Goal: Task Accomplishment & Management: Use online tool/utility

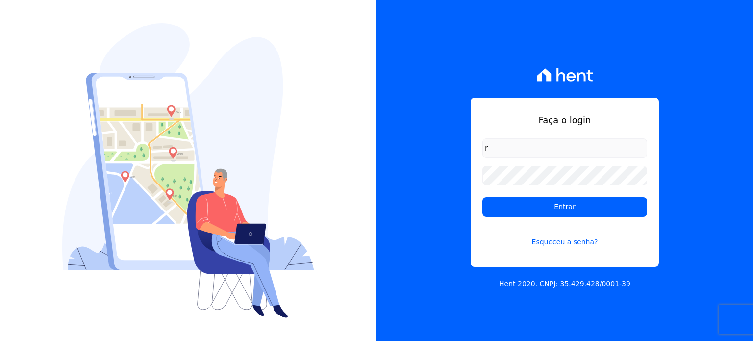
type input "[PERSON_NAME][EMAIL_ADDRESS][DOMAIN_NAME]"
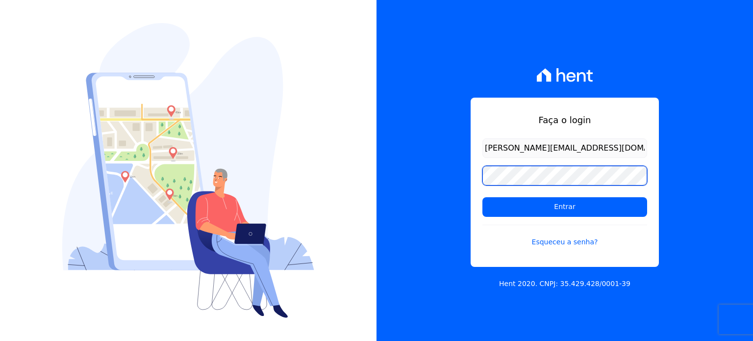
click at [482, 197] on input "Entrar" at bounding box center [564, 207] width 165 height 20
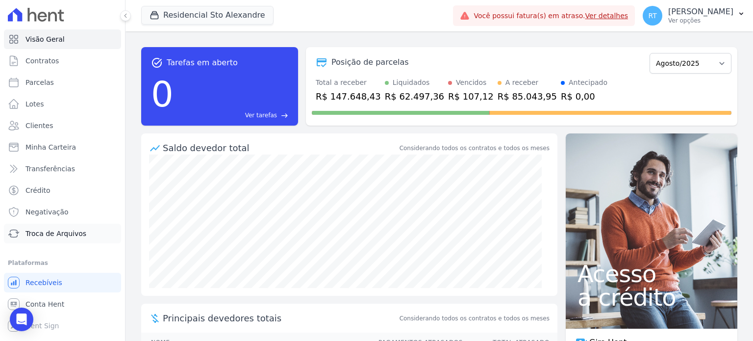
click at [73, 233] on span "Troca de Arquivos" at bounding box center [55, 233] width 61 height 10
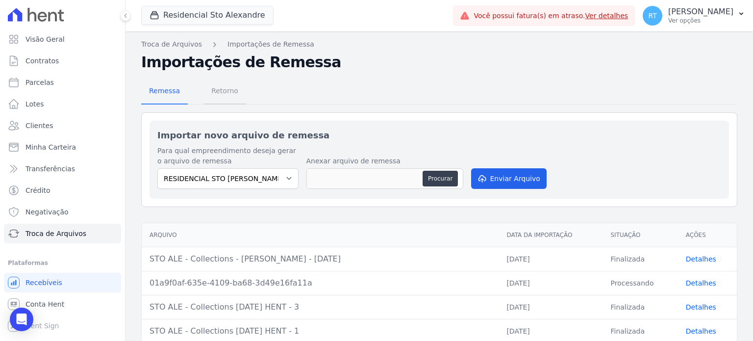
click at [221, 92] on span "Retorno" at bounding box center [224, 91] width 39 height 20
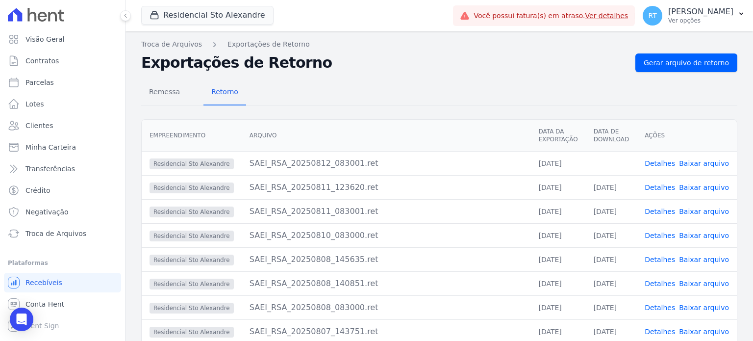
click at [662, 162] on link "Detalhes" at bounding box center [660, 163] width 30 height 8
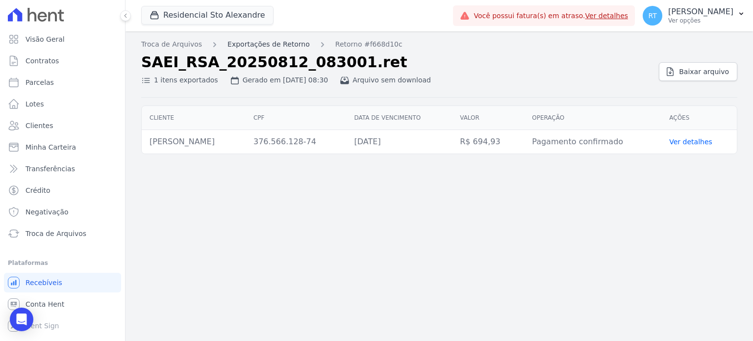
click at [276, 43] on link "Exportações de Retorno" at bounding box center [268, 44] width 82 height 10
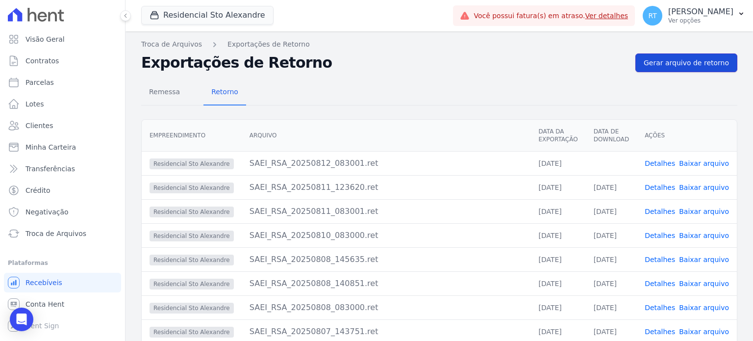
click at [691, 62] on span "Gerar arquivo de retorno" at bounding box center [686, 63] width 85 height 10
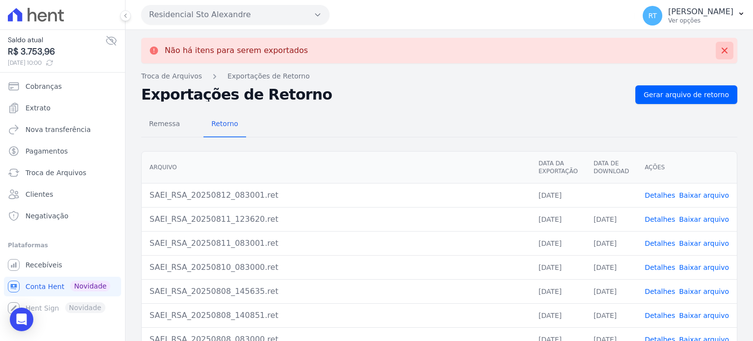
click at [720, 47] on icon at bounding box center [725, 51] width 10 height 10
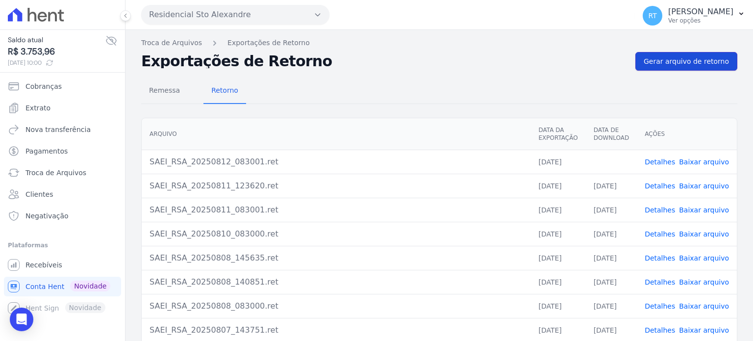
click at [679, 60] on span "Gerar arquivo de retorno" at bounding box center [686, 61] width 85 height 10
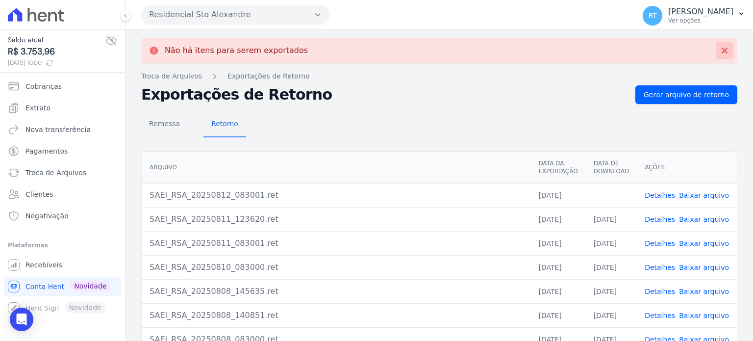
click at [720, 50] on icon at bounding box center [725, 51] width 10 height 10
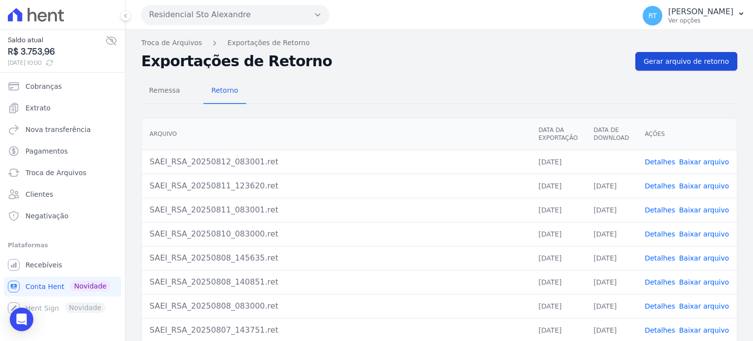
click at [682, 61] on span "Gerar arquivo de retorno" at bounding box center [686, 61] width 85 height 10
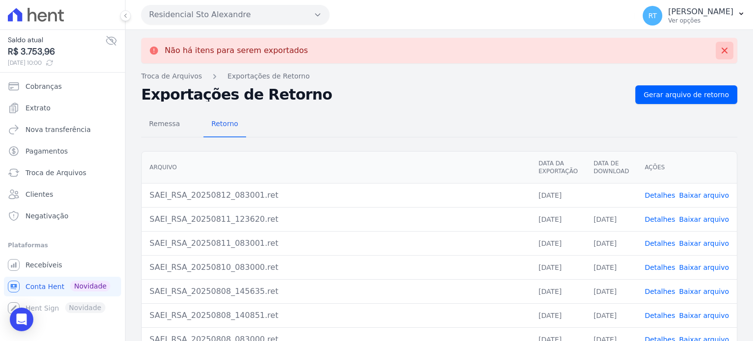
click at [720, 50] on icon at bounding box center [725, 51] width 10 height 10
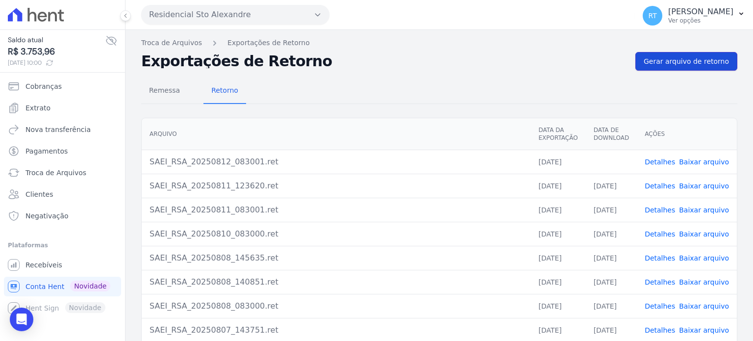
click at [690, 59] on span "Gerar arquivo de retorno" at bounding box center [686, 61] width 85 height 10
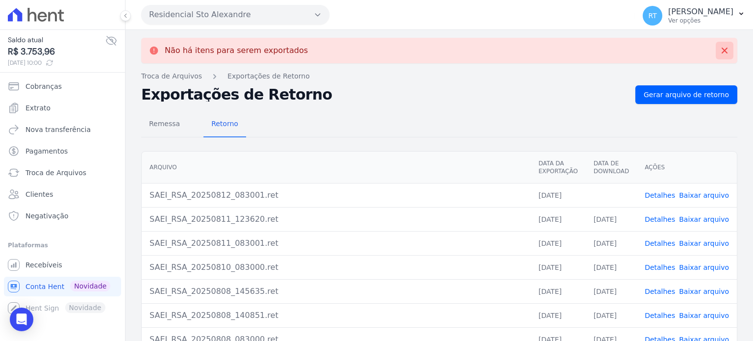
click at [722, 49] on icon at bounding box center [725, 51] width 6 height 6
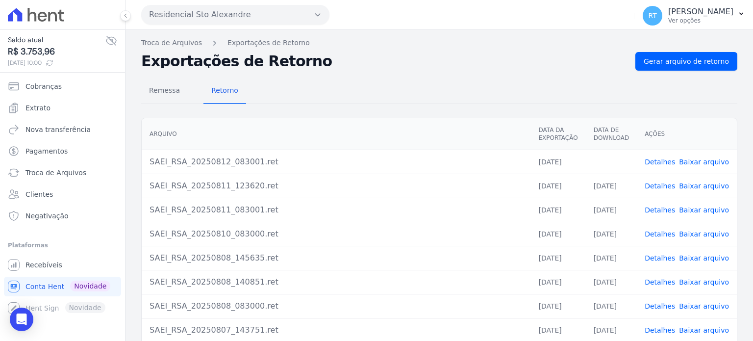
click at [702, 162] on link "Baixar arquivo" at bounding box center [704, 162] width 50 height 8
click at [688, 57] on span "Gerar arquivo de retorno" at bounding box center [686, 61] width 85 height 10
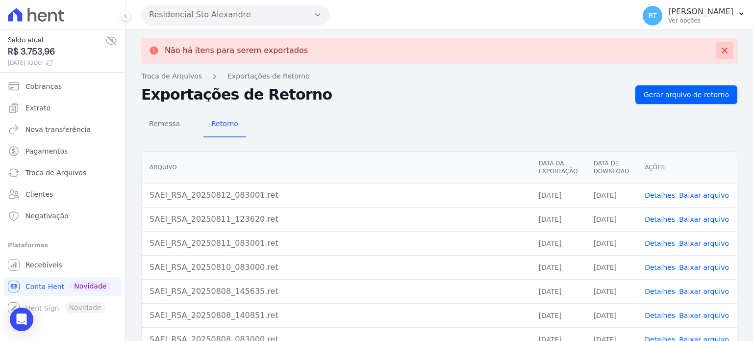
click at [720, 48] on icon at bounding box center [725, 51] width 10 height 10
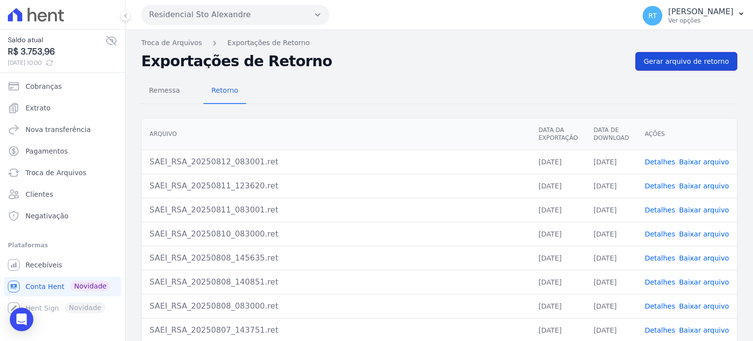
click at [696, 60] on span "Gerar arquivo de retorno" at bounding box center [686, 61] width 85 height 10
click at [671, 64] on span "Gerar arquivo de retorno" at bounding box center [686, 61] width 85 height 10
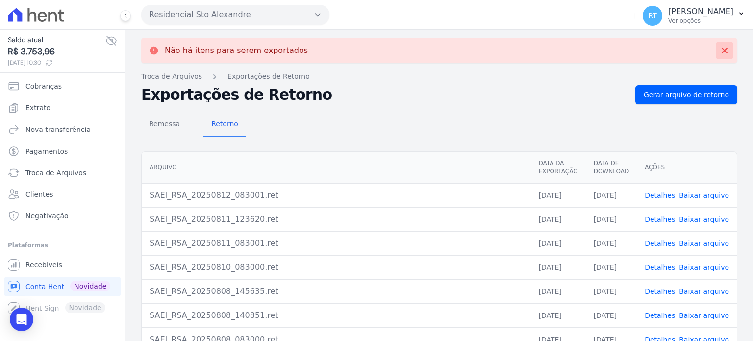
click at [722, 49] on icon at bounding box center [725, 51] width 6 height 6
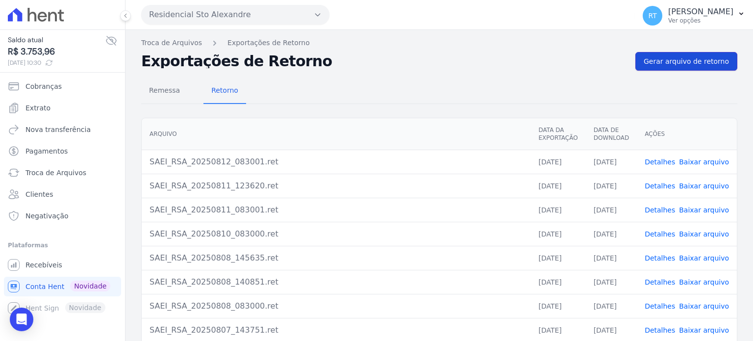
click at [703, 60] on span "Gerar arquivo de retorno" at bounding box center [686, 61] width 85 height 10
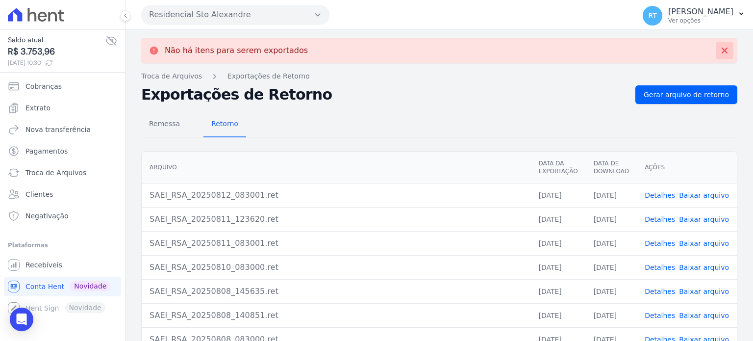
click at [720, 49] on icon at bounding box center [725, 51] width 10 height 10
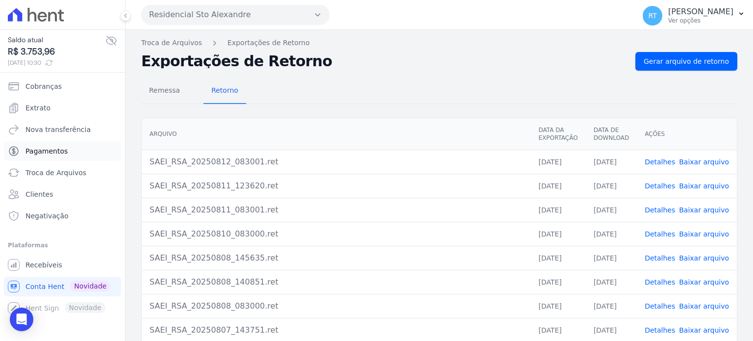
click at [52, 150] on span "Pagamentos" at bounding box center [46, 151] width 42 height 10
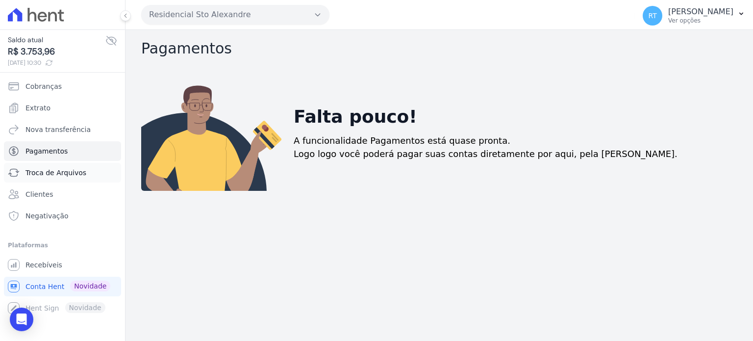
click at [58, 175] on span "Troca de Arquivos" at bounding box center [55, 173] width 61 height 10
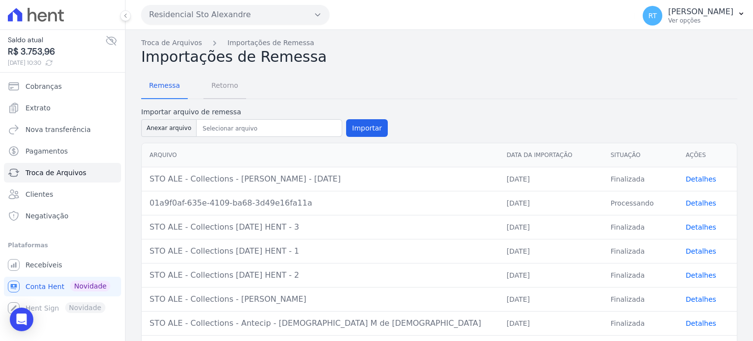
click at [220, 85] on span "Retorno" at bounding box center [224, 85] width 39 height 20
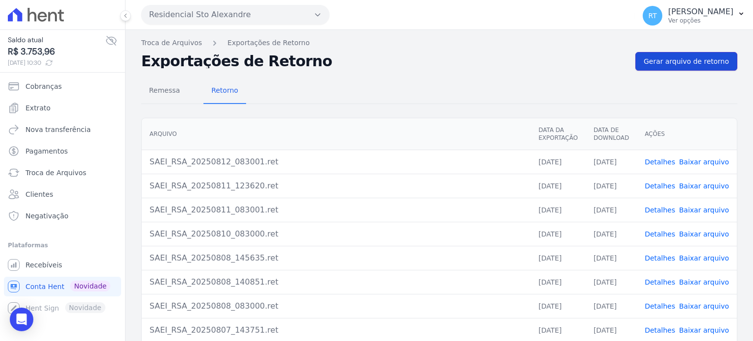
click at [693, 58] on span "Gerar arquivo de retorno" at bounding box center [686, 61] width 85 height 10
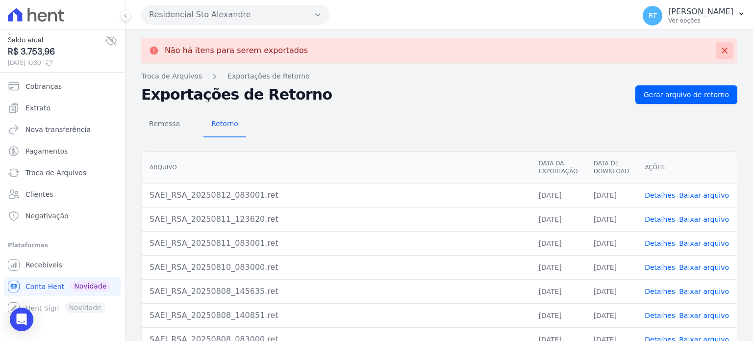
click at [720, 49] on icon at bounding box center [725, 51] width 10 height 10
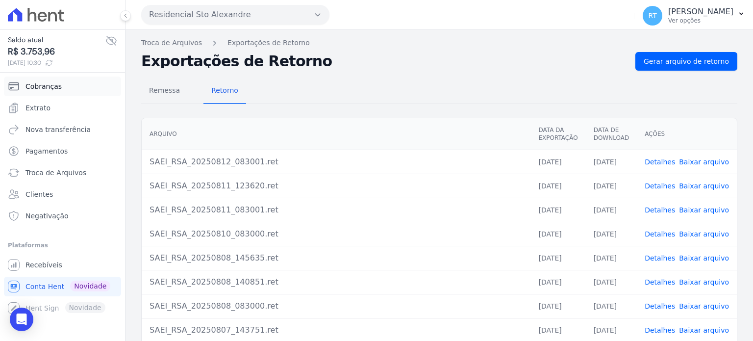
click at [47, 86] on span "Cobranças" at bounding box center [43, 86] width 36 height 10
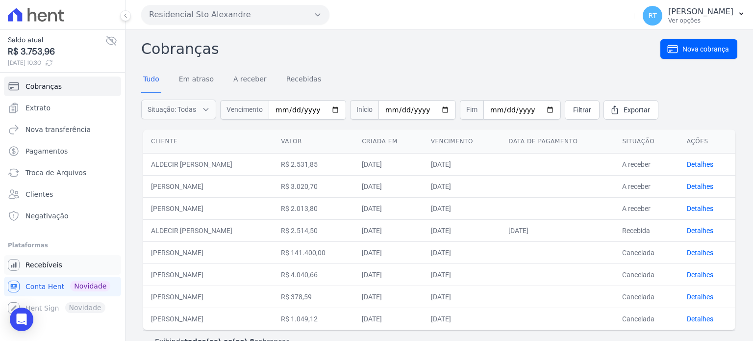
click at [47, 268] on span "Recebíveis" at bounding box center [43, 265] width 37 height 10
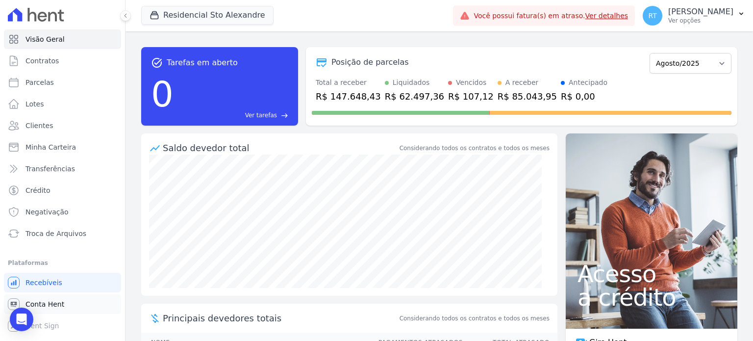
click at [53, 301] on span "Conta Hent" at bounding box center [44, 304] width 39 height 10
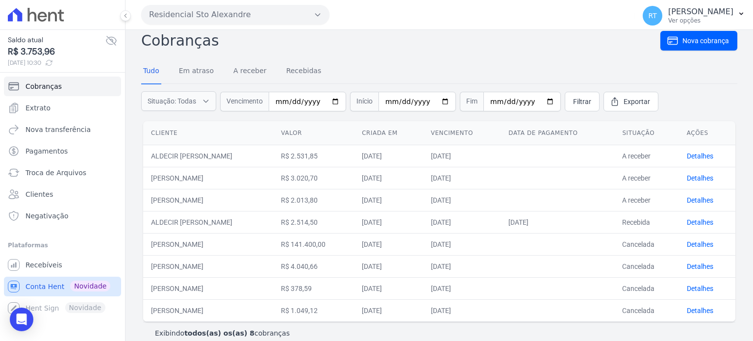
scroll to position [19, 0]
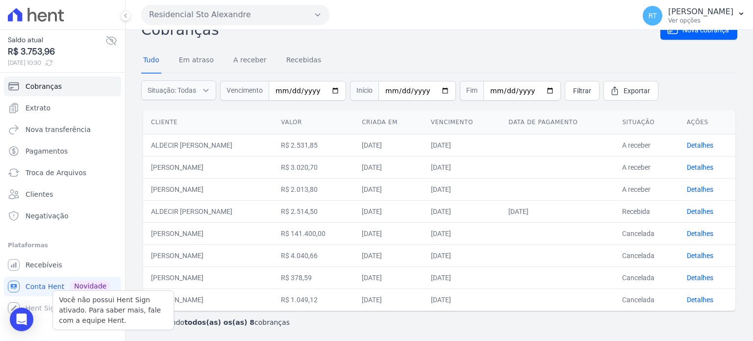
click at [40, 308] on div "Você não possui Hent Sign ativado. Para saber mais, fale com a equipe Hent. Hen…" at bounding box center [62, 308] width 117 height 20
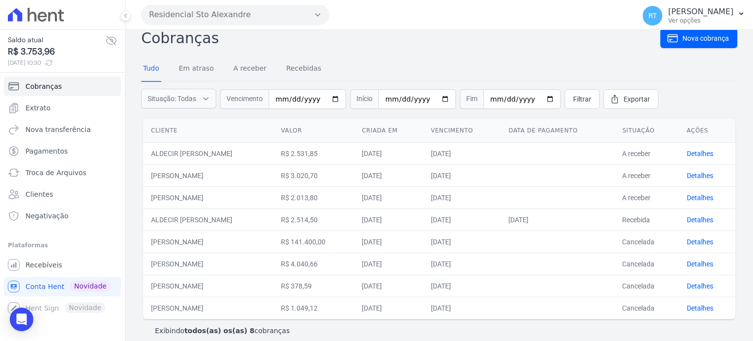
scroll to position [0, 0]
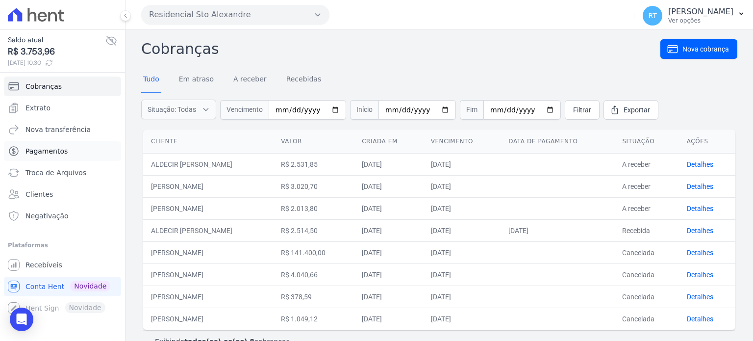
click at [52, 152] on span "Pagamentos" at bounding box center [46, 151] width 42 height 10
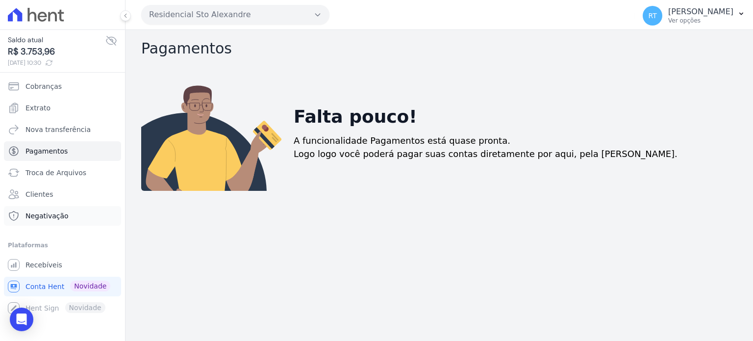
click at [44, 214] on span "Negativação" at bounding box center [46, 216] width 43 height 10
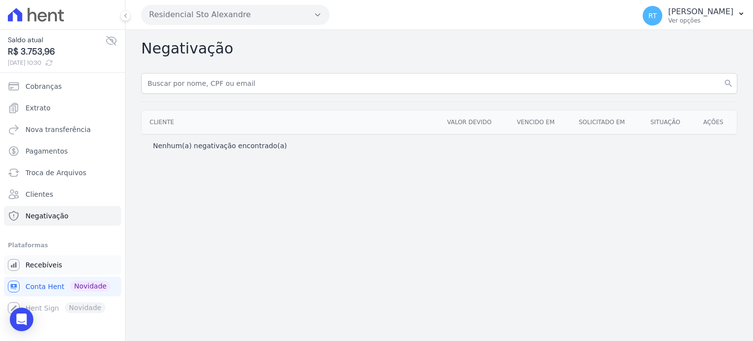
click at [52, 266] on span "Recebíveis" at bounding box center [43, 265] width 37 height 10
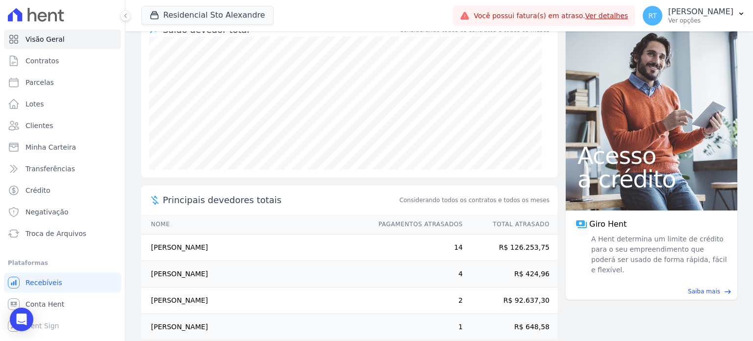
scroll to position [159, 0]
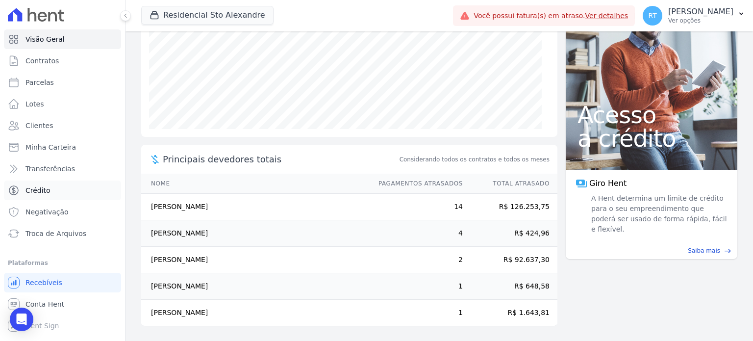
click at [37, 188] on span "Crédito" at bounding box center [37, 190] width 25 height 10
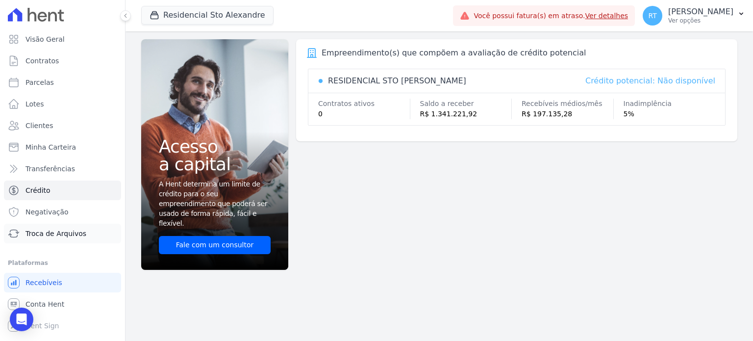
click at [41, 235] on span "Troca de Arquivos" at bounding box center [55, 233] width 61 height 10
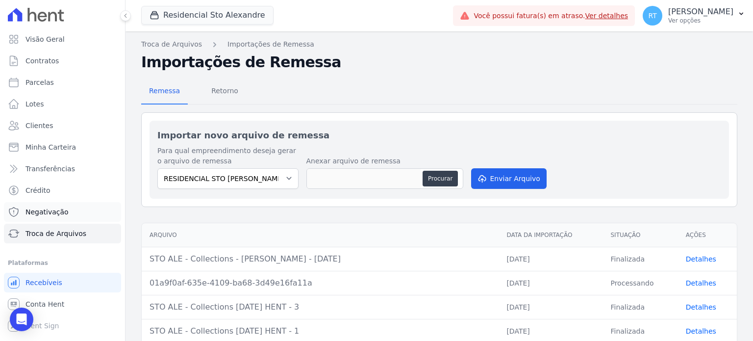
click at [43, 212] on span "Negativação" at bounding box center [46, 212] width 43 height 10
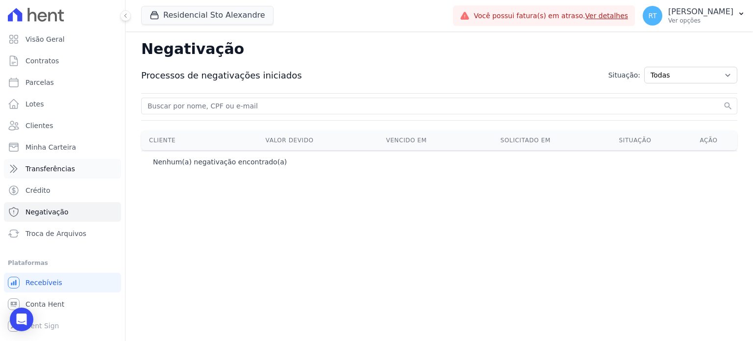
click at [51, 170] on span "Transferências" at bounding box center [50, 169] width 50 height 10
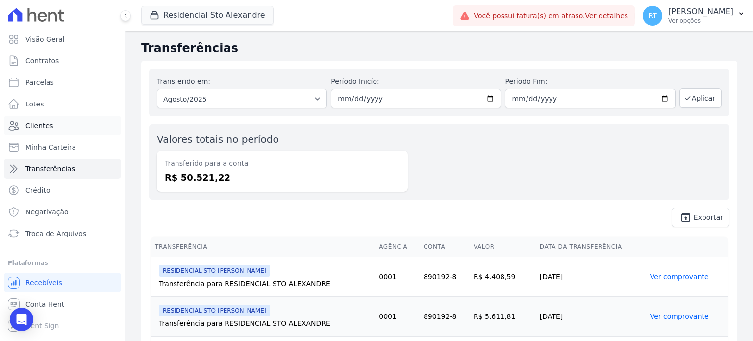
click at [44, 126] on span "Clientes" at bounding box center [38, 126] width 27 height 10
click at [39, 107] on span "Lotes" at bounding box center [34, 104] width 19 height 10
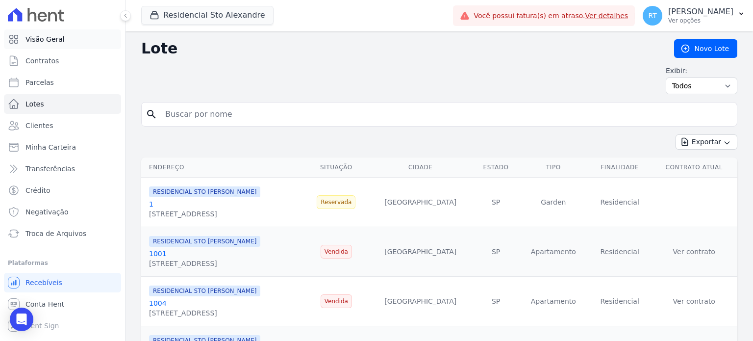
click at [40, 38] on span "Visão Geral" at bounding box center [44, 39] width 39 height 10
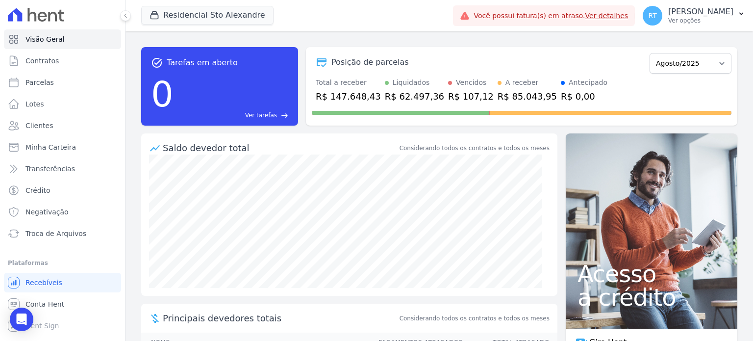
click at [610, 15] on link "Ver detalhes" at bounding box center [606, 16] width 43 height 8
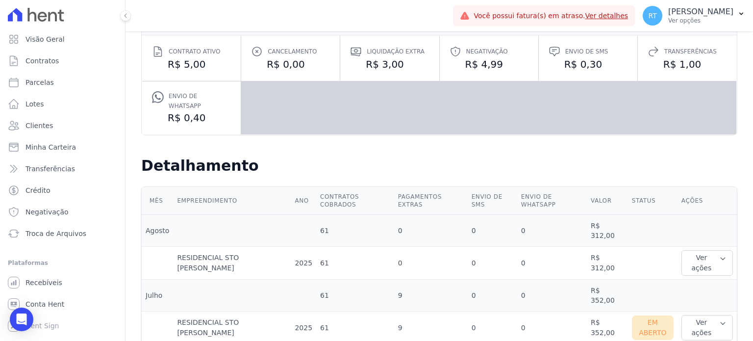
scroll to position [223, 0]
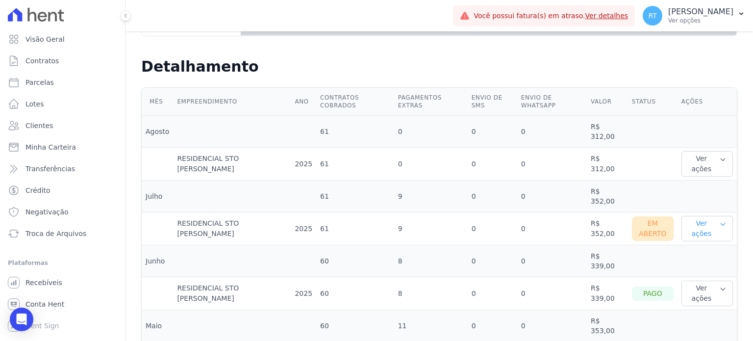
click at [719, 220] on icon "button" at bounding box center [722, 224] width 7 height 8
click at [719, 268] on link "Nota fiscal eletrônica" at bounding box center [721, 273] width 73 height 10
click at [433, 58] on h2 "Detalhamento" at bounding box center [439, 67] width 596 height 18
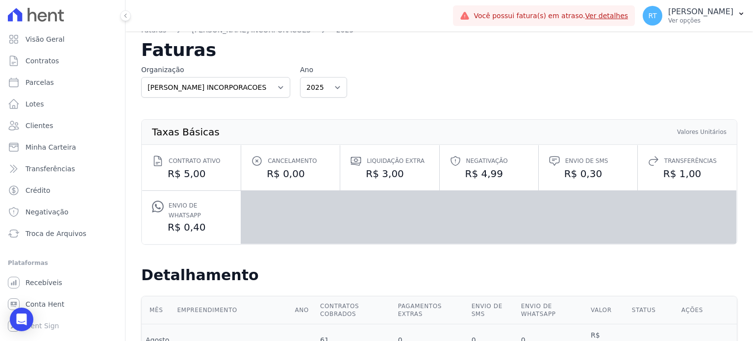
scroll to position [0, 0]
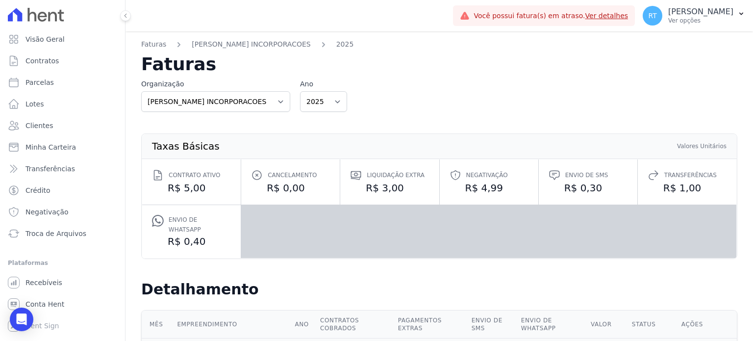
click at [608, 88] on div "Organização [PERSON_NAME] INCORPORACOES Ano 2025" at bounding box center [439, 95] width 596 height 33
click at [25, 322] on icon "Open Intercom Messenger" at bounding box center [21, 319] width 11 height 13
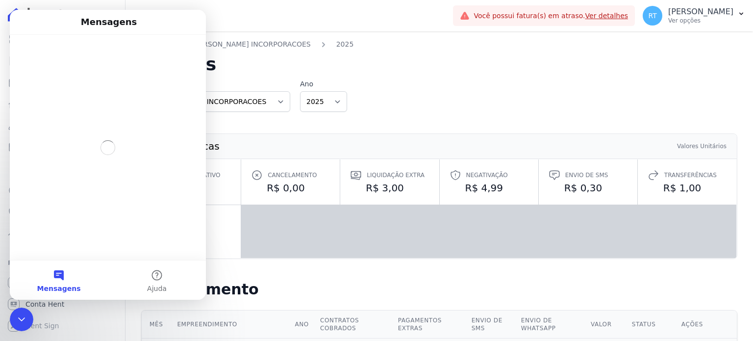
click at [62, 278] on button "Mensagens" at bounding box center [59, 279] width 98 height 39
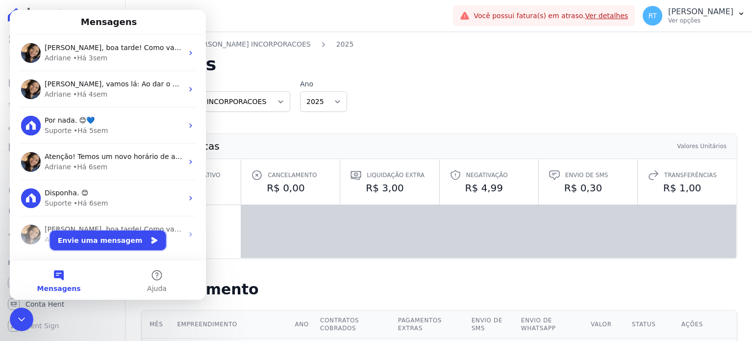
click at [122, 239] on button "Envie uma mensagem" at bounding box center [108, 240] width 116 height 20
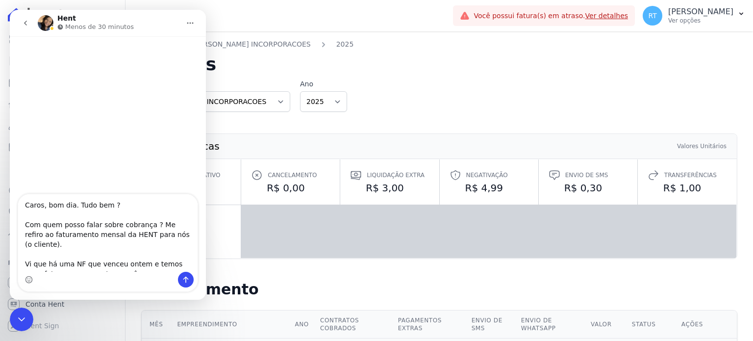
type textarea "Caros, bom dia. Tudo bem ? Com quem posso falar sobre cobrança ? Me refiro ao f…"
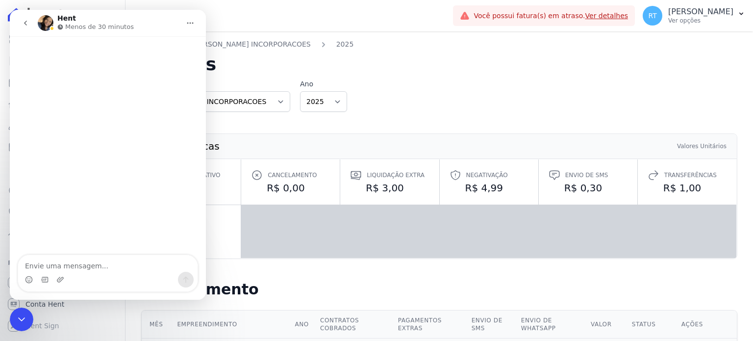
click at [416, 60] on h2 "Faturas" at bounding box center [439, 64] width 596 height 18
click at [186, 23] on icon "Início" at bounding box center [190, 23] width 8 height 8
click at [190, 23] on icon "Início" at bounding box center [190, 23] width 6 height 1
click at [24, 22] on icon "go back" at bounding box center [26, 23] width 8 height 8
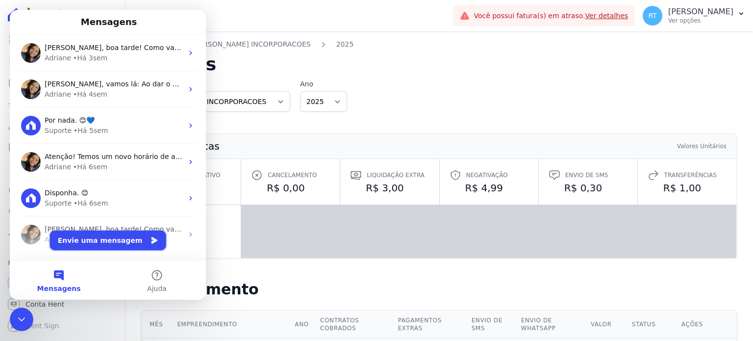
click at [123, 239] on button "Envie uma mensagem" at bounding box center [108, 240] width 116 height 20
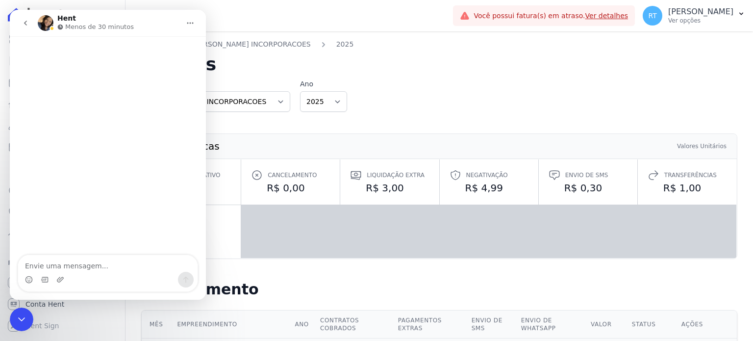
click at [400, 67] on h2 "Faturas" at bounding box center [439, 64] width 596 height 18
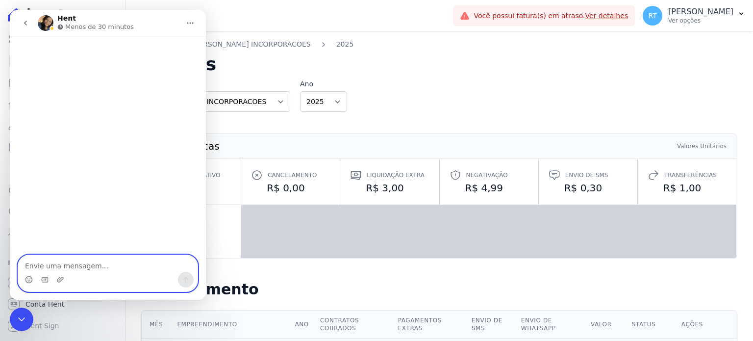
click at [114, 265] on textarea "Envie uma mensagem..." at bounding box center [107, 263] width 179 height 17
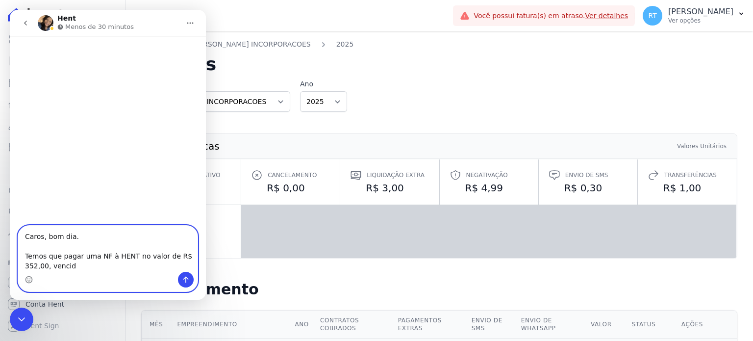
type textarea "Caros, bom dia. Temos que pagar uma NF à HENT no valor de R$ 352,00, vencida"
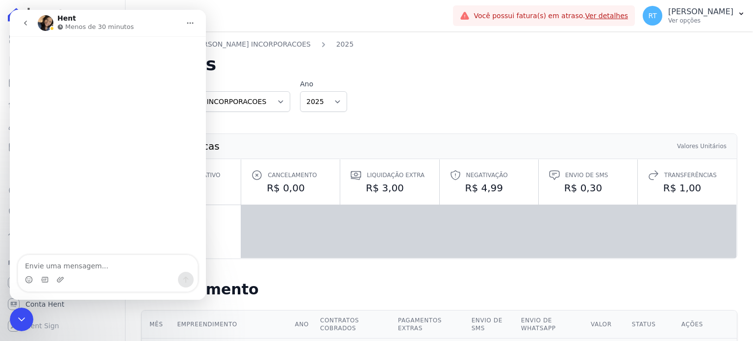
click at [447, 82] on div "Organização [PERSON_NAME] INCORPORACOES Ano 2025" at bounding box center [439, 95] width 596 height 33
click at [519, 73] on h2 "Faturas" at bounding box center [439, 64] width 596 height 18
click at [193, 23] on icon "Início" at bounding box center [190, 23] width 8 height 8
click at [437, 72] on h2 "Faturas" at bounding box center [439, 64] width 596 height 18
click at [485, 101] on div "Organização [PERSON_NAME] INCORPORACOES Ano 2025" at bounding box center [439, 95] width 596 height 33
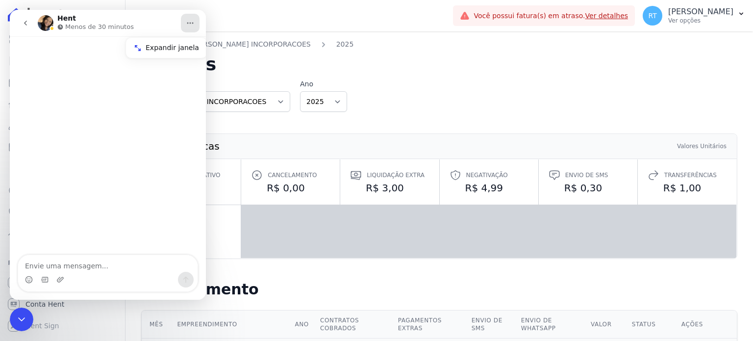
click at [27, 21] on icon "go back" at bounding box center [26, 23] width 8 height 8
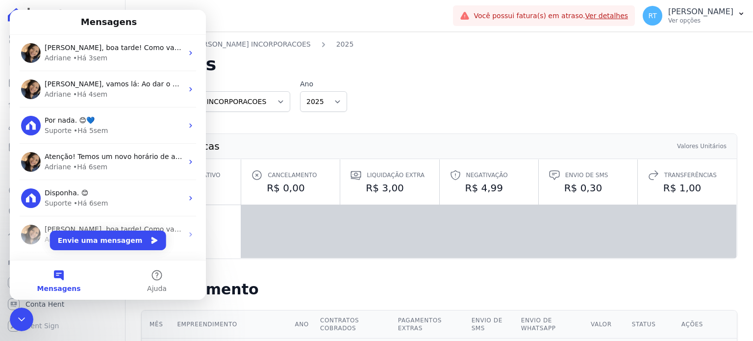
click at [398, 69] on h2 "Faturas" at bounding box center [439, 64] width 596 height 18
click at [396, 81] on div "Organização [PERSON_NAME] INCORPORACOES Ano 2025" at bounding box center [439, 95] width 596 height 33
click at [239, 81] on label "Organização" at bounding box center [215, 84] width 149 height 10
click at [19, 320] on icon "Encerramento do Messenger da Intercom" at bounding box center [22, 319] width 12 height 12
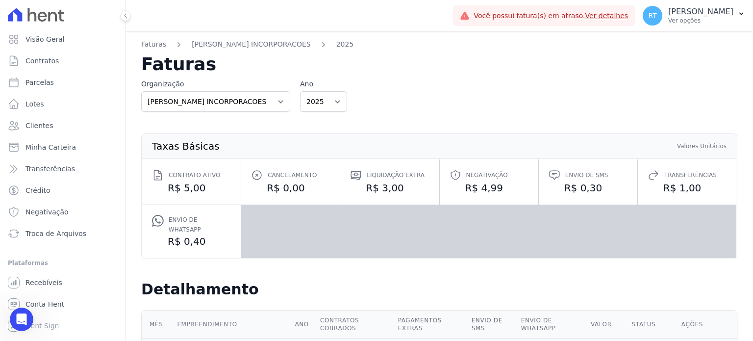
click at [432, 80] on div "Organização [PERSON_NAME] INCORPORACOES Ano 2025" at bounding box center [439, 95] width 596 height 33
click at [691, 16] on p "[PERSON_NAME]" at bounding box center [700, 12] width 65 height 10
click at [679, 11] on p "[PERSON_NAME]" at bounding box center [700, 12] width 65 height 10
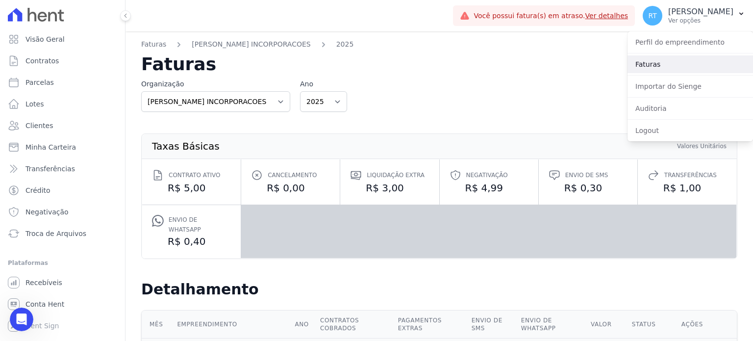
click at [648, 65] on link "Faturas" at bounding box center [689, 64] width 125 height 18
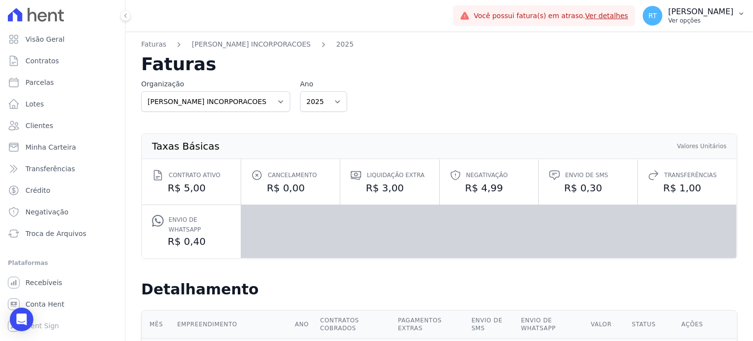
click at [686, 12] on p "[PERSON_NAME]" at bounding box center [700, 12] width 65 height 10
click at [562, 92] on div "Organização [PERSON_NAME] INCORPORACOES Ano 2025" at bounding box center [439, 95] width 596 height 33
click at [36, 81] on span "Parcelas" at bounding box center [39, 82] width 28 height 10
select select
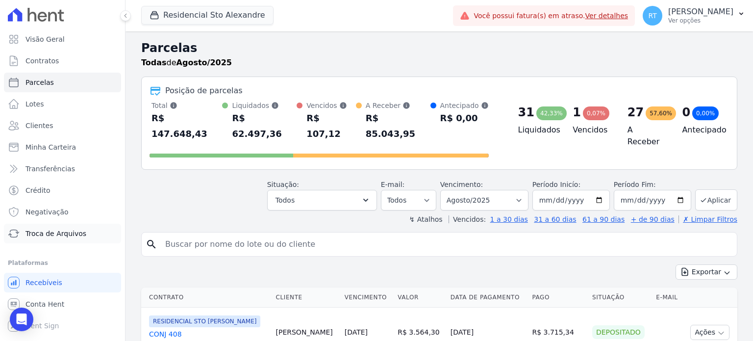
click at [72, 235] on span "Troca de Arquivos" at bounding box center [55, 233] width 61 height 10
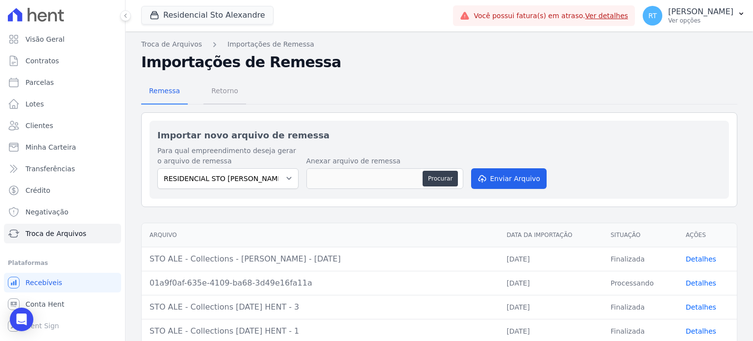
click at [224, 98] on span "Retorno" at bounding box center [224, 91] width 39 height 20
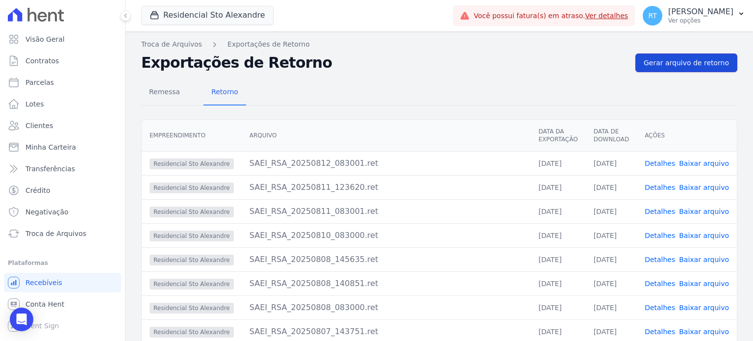
click at [687, 60] on span "Gerar arquivo de retorno" at bounding box center [686, 63] width 85 height 10
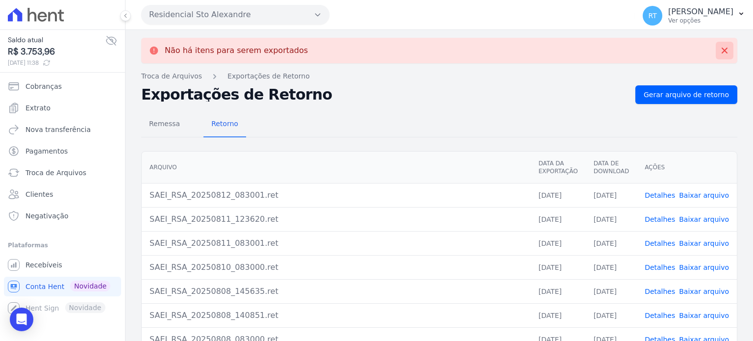
click at [720, 48] on icon at bounding box center [725, 51] width 10 height 10
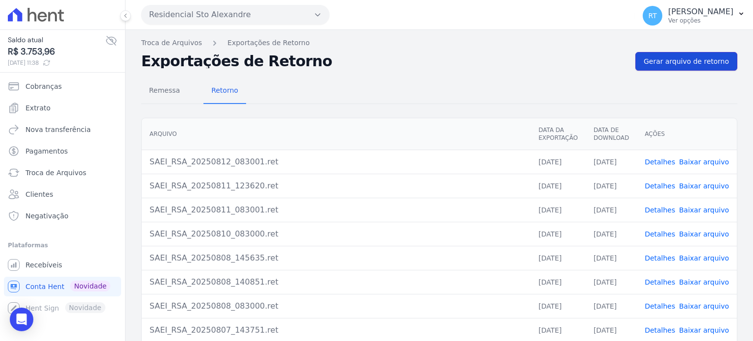
click at [692, 59] on span "Gerar arquivo de retorno" at bounding box center [686, 61] width 85 height 10
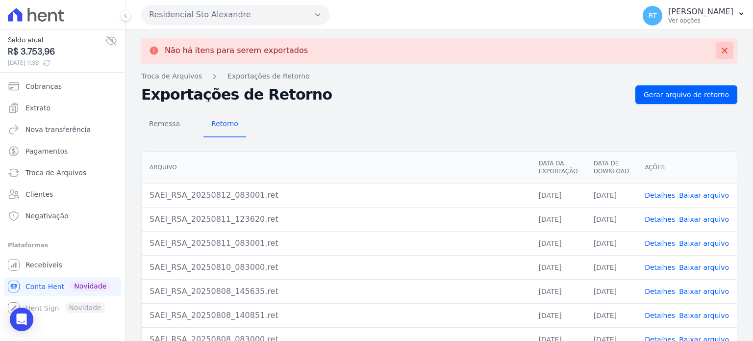
click at [720, 52] on icon at bounding box center [725, 51] width 10 height 10
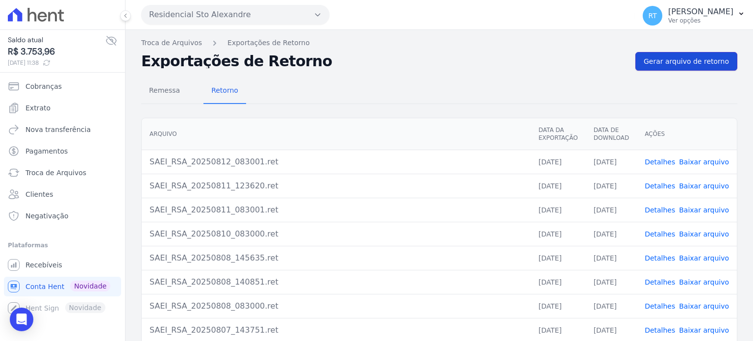
click at [693, 60] on span "Gerar arquivo de retorno" at bounding box center [686, 61] width 85 height 10
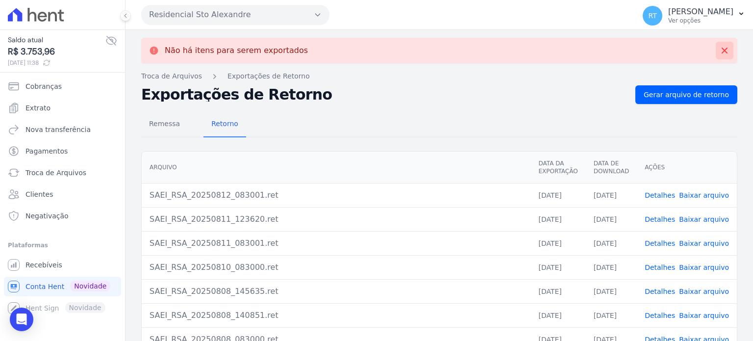
click at [720, 50] on icon at bounding box center [725, 51] width 10 height 10
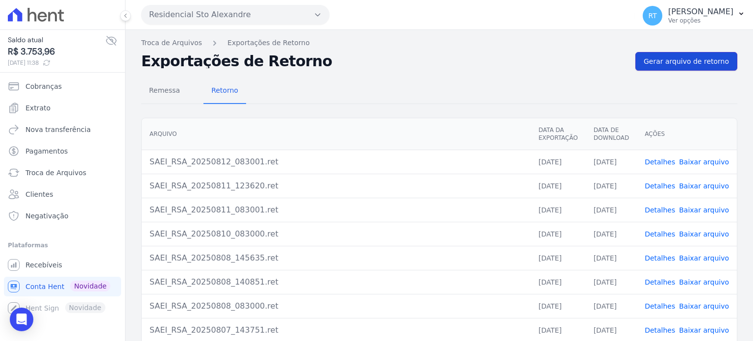
click at [683, 56] on span "Gerar arquivo de retorno" at bounding box center [686, 61] width 85 height 10
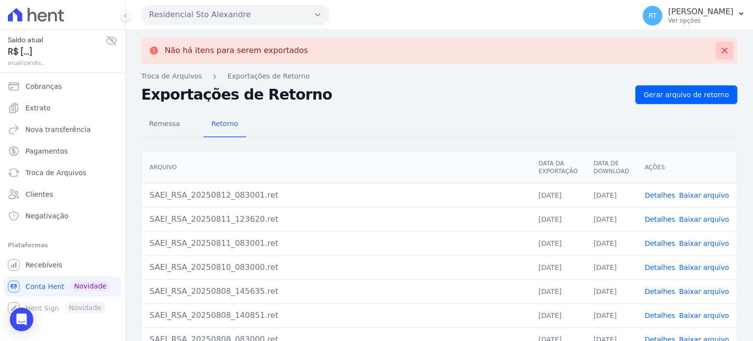
click at [722, 50] on icon at bounding box center [725, 51] width 6 height 6
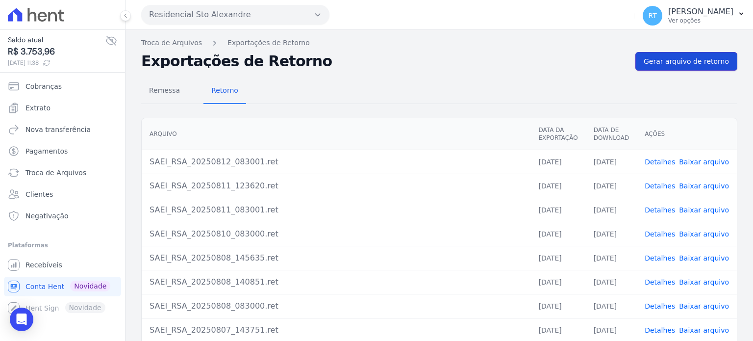
click at [683, 59] on span "Gerar arquivo de retorno" at bounding box center [686, 61] width 85 height 10
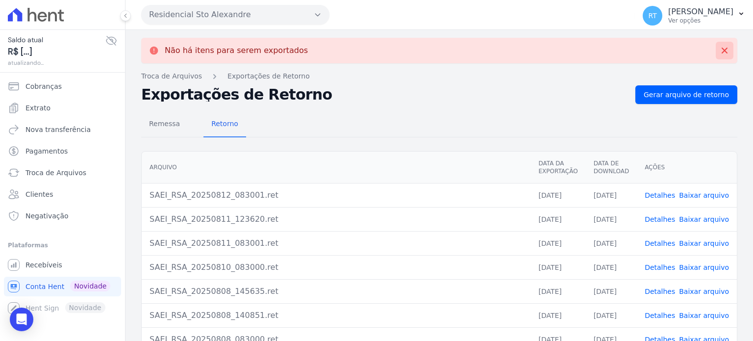
click at [720, 47] on icon at bounding box center [725, 51] width 10 height 10
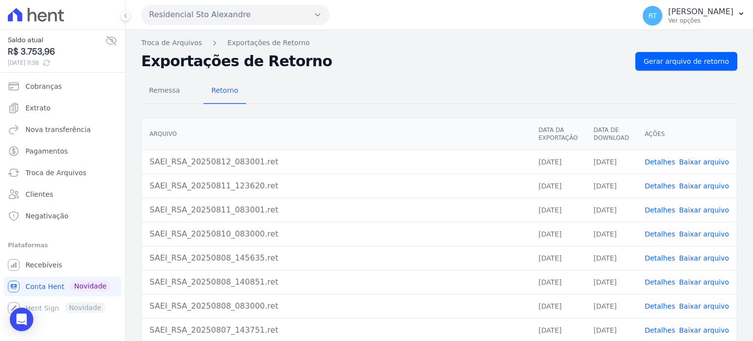
click at [553, 86] on div "Remessa Retorno" at bounding box center [439, 90] width 596 height 25
click at [683, 13] on p "[PERSON_NAME]" at bounding box center [700, 12] width 65 height 10
click at [639, 40] on link "Logout" at bounding box center [689, 42] width 125 height 18
